Goal: Navigation & Orientation: Go to known website

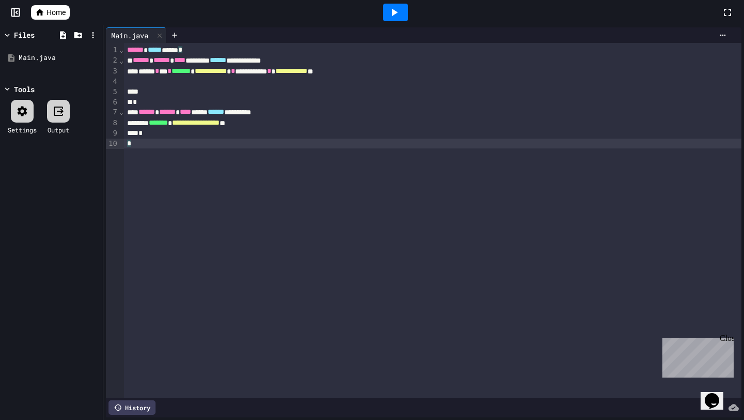
click at [354, 140] on div "*" at bounding box center [433, 144] width 618 height 10
click at [336, 130] on div "*" at bounding box center [433, 133] width 618 height 10
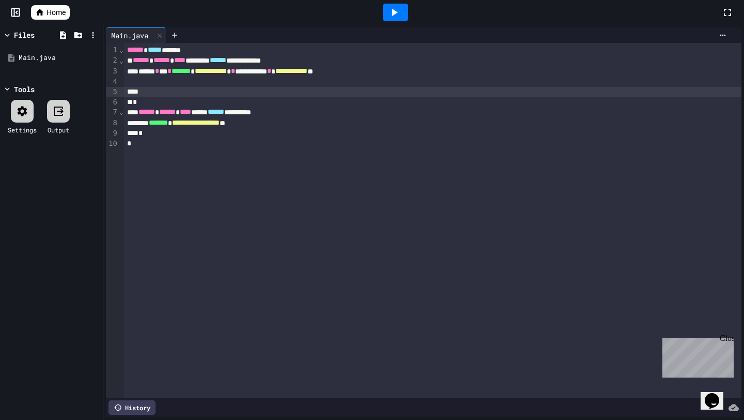
click at [348, 89] on div at bounding box center [433, 92] width 618 height 10
